Goal: Task Accomplishment & Management: Manage account settings

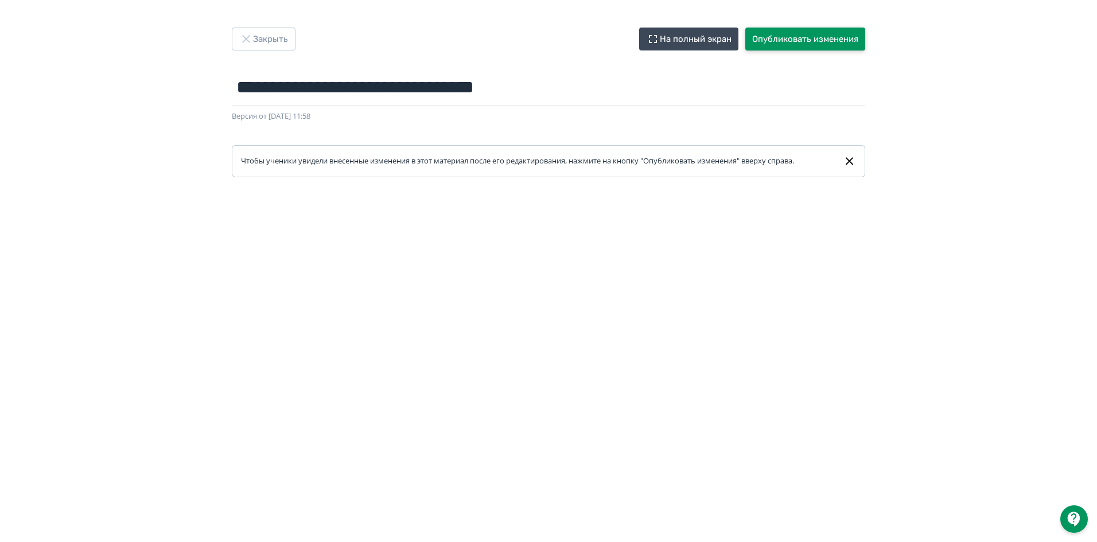
click at [820, 37] on button "Опубликовать изменения" at bounding box center [806, 39] width 120 height 23
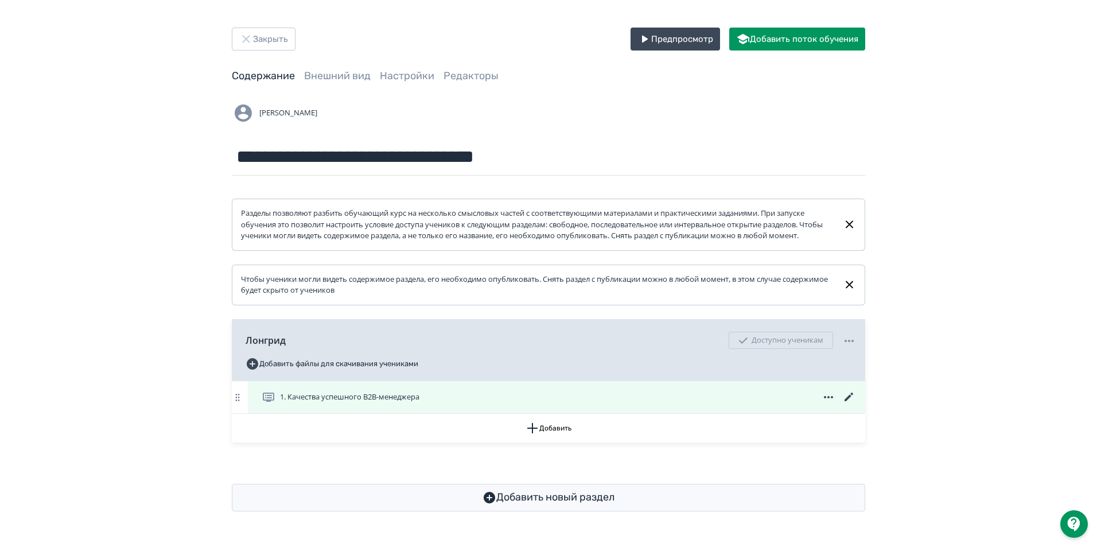
click at [850, 404] on icon at bounding box center [850, 397] width 14 height 14
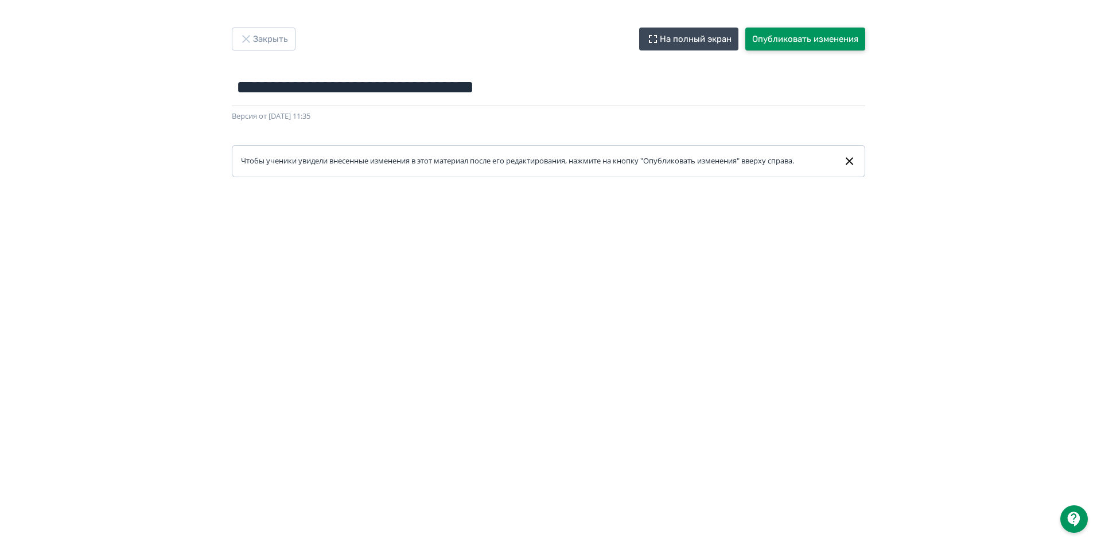
click at [813, 41] on button "Опубликовать изменения" at bounding box center [806, 39] width 120 height 23
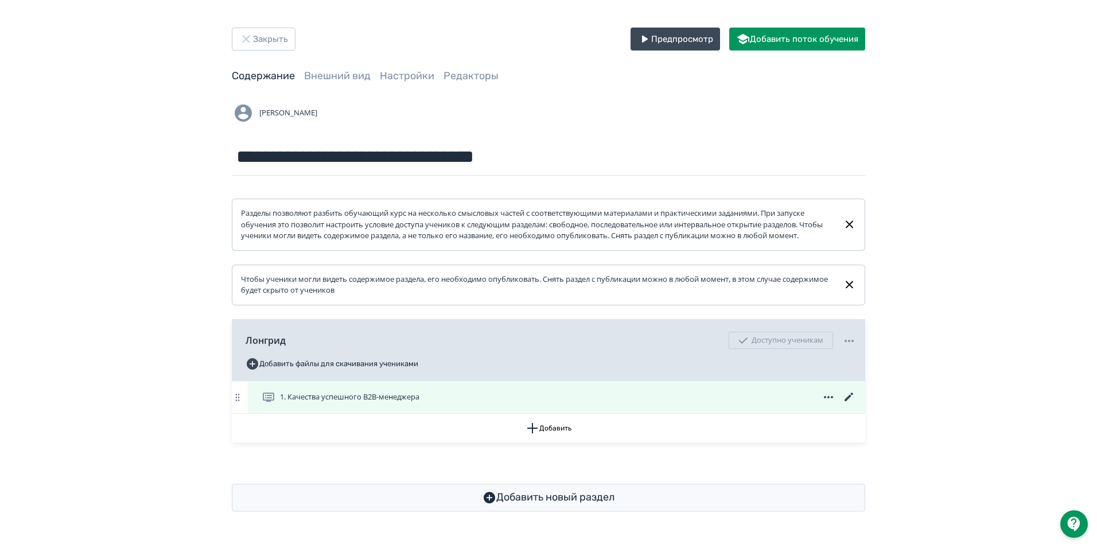
click at [849, 401] on icon at bounding box center [849, 397] width 9 height 9
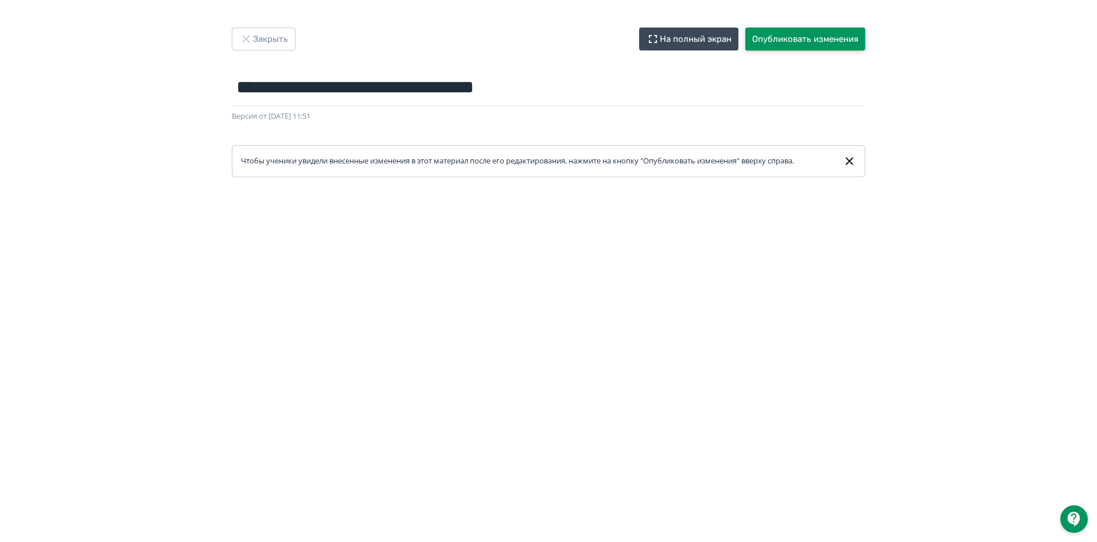
click at [831, 35] on button "Опубликовать изменения" at bounding box center [806, 39] width 120 height 23
